Goal: Task Accomplishment & Management: Use online tool/utility

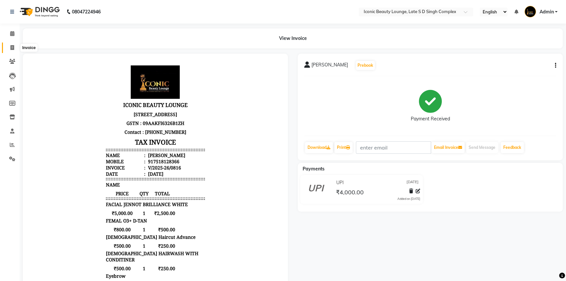
click at [15, 47] on span at bounding box center [12, 48] width 11 height 8
select select "service"
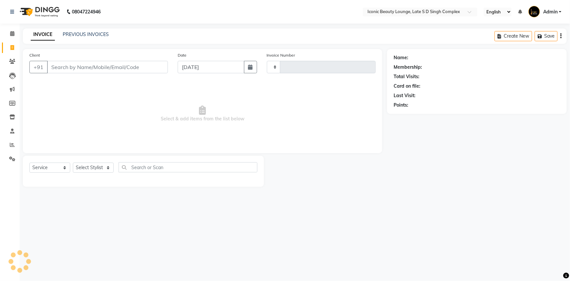
type input "0817"
select select "6614"
click at [116, 66] on input "Client" at bounding box center [107, 67] width 121 height 12
click at [101, 67] on input "Client" at bounding box center [107, 67] width 121 height 12
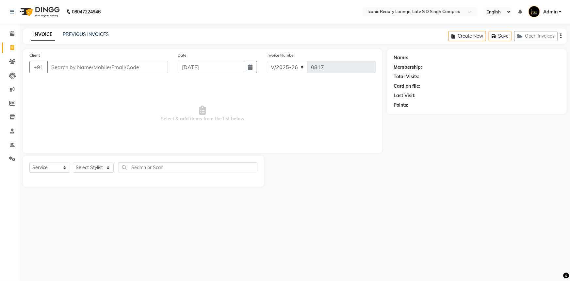
click at [110, 72] on input "Client" at bounding box center [107, 67] width 121 height 12
click at [109, 70] on input "Client" at bounding box center [107, 67] width 121 height 12
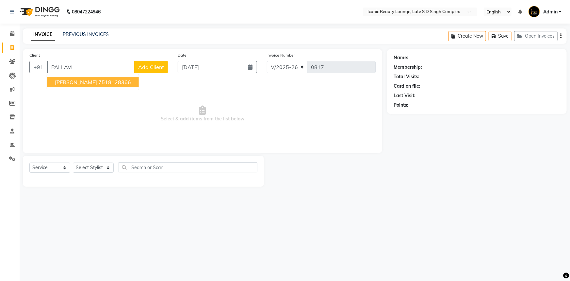
click at [116, 83] on ngb-highlight "7518128366" at bounding box center [114, 82] width 33 height 7
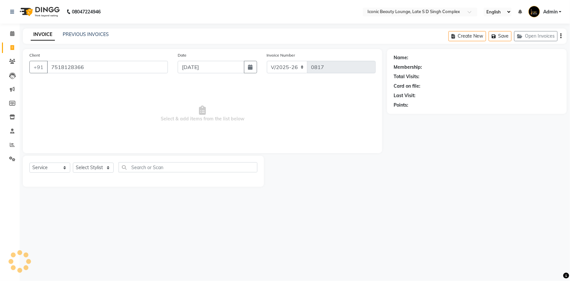
type input "7518128366"
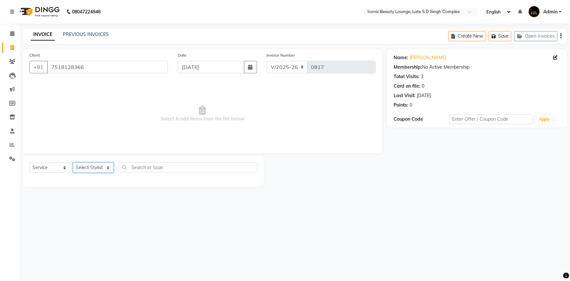
click at [82, 167] on select "Select Stylist [PERSON_NAME] [PERSON_NAME] [PERSON_NAME] [PERSON_NAME] [PERSON_…" at bounding box center [93, 167] width 41 height 10
select select "57161"
click at [73, 162] on select "Select Stylist [PERSON_NAME] [PERSON_NAME] [PERSON_NAME] [PERSON_NAME] [PERSON_…" at bounding box center [93, 167] width 41 height 10
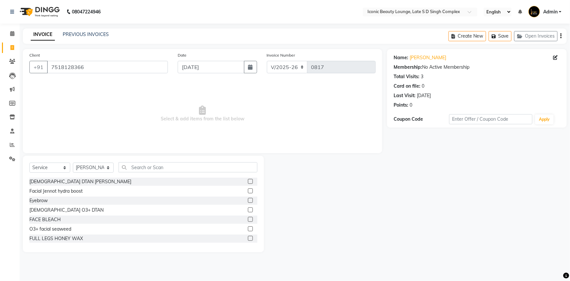
drag, startPoint x: 173, startPoint y: 153, endPoint x: 176, endPoint y: 168, distance: 15.3
click at [174, 164] on div "Client [PHONE_NUMBER] Date [DATE] Invoice Number V/2025 V/[PHONE_NUMBER] Select…" at bounding box center [202, 150] width 369 height 203
click at [177, 168] on input "text" at bounding box center [188, 167] width 139 height 10
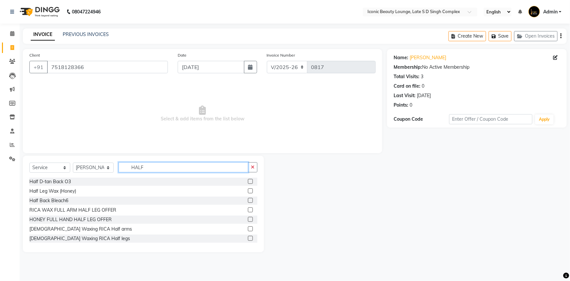
type input "HALF"
click at [248, 238] on label at bounding box center [250, 238] width 5 height 5
click at [248, 238] on input "checkbox" at bounding box center [250, 238] width 4 height 4
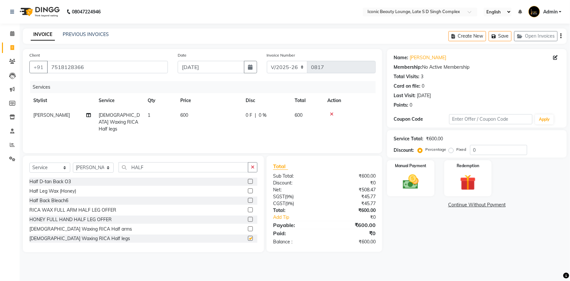
checkbox input "false"
click at [256, 114] on div "0 F | 0 %" at bounding box center [266, 115] width 41 height 7
select select "57161"
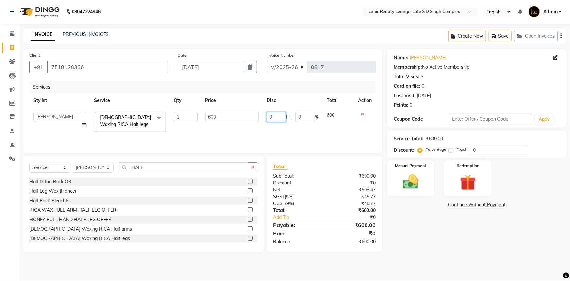
click at [273, 119] on input "0" at bounding box center [277, 117] width 20 height 10
type input "100"
click at [423, 188] on img at bounding box center [411, 181] width 27 height 19
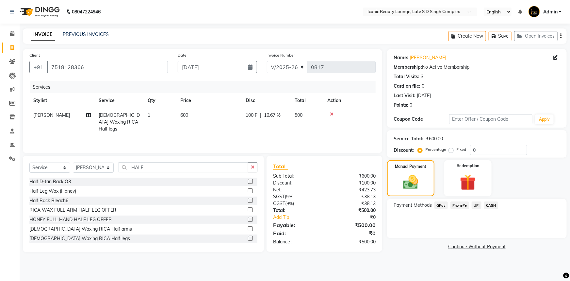
click at [489, 205] on span "CASH" at bounding box center [491, 205] width 14 height 8
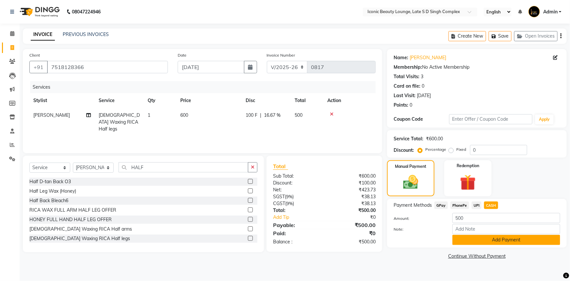
click at [496, 242] on button "Add Payment" at bounding box center [507, 240] width 108 height 10
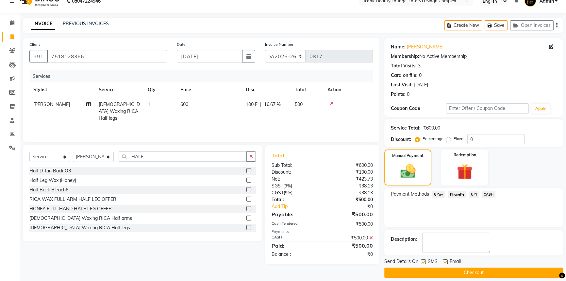
scroll to position [17, 0]
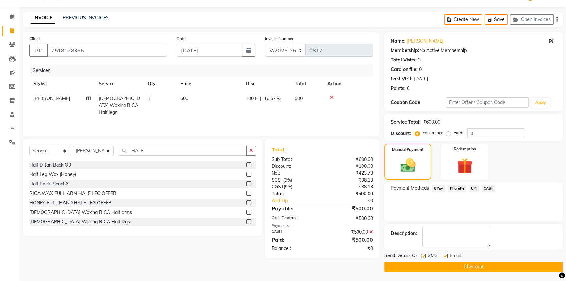
click at [491, 268] on button "Checkout" at bounding box center [473, 266] width 178 height 10
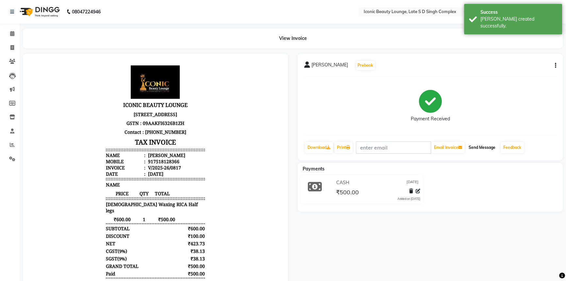
click at [491, 147] on button "Send Message" at bounding box center [482, 147] width 32 height 11
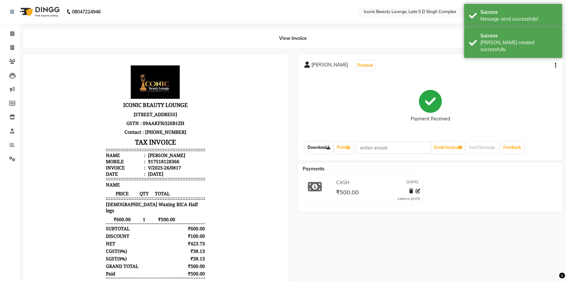
click at [319, 146] on link "Download" at bounding box center [319, 147] width 28 height 11
click at [347, 147] on link "Print" at bounding box center [343, 147] width 18 height 11
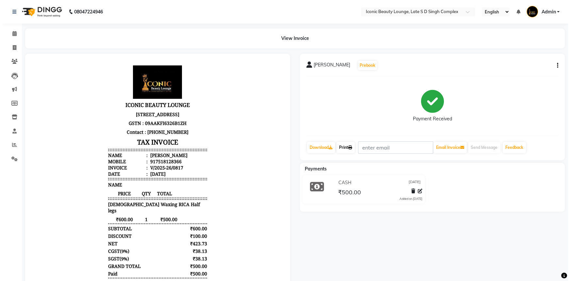
scroll to position [5, 0]
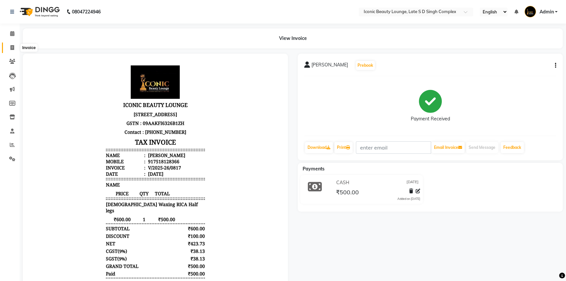
click at [10, 46] on icon at bounding box center [12, 47] width 4 height 5
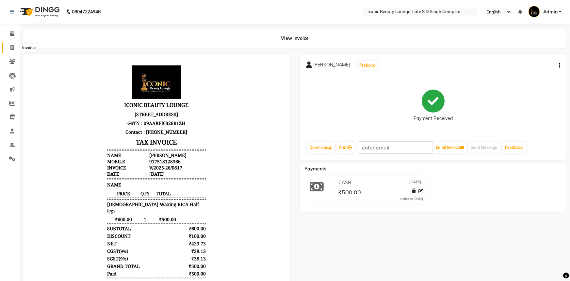
select select "service"
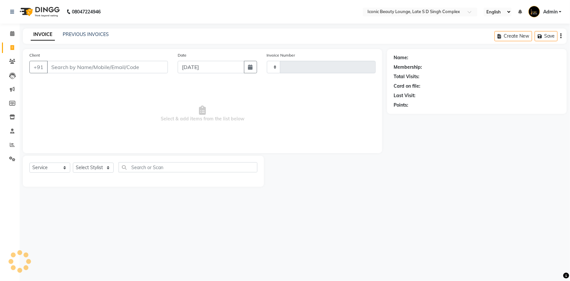
type input "0818"
select select "6614"
click at [70, 33] on link "PREVIOUS INVOICES" at bounding box center [86, 34] width 46 height 6
